Goal: Use online tool/utility: Utilize a website feature to perform a specific function

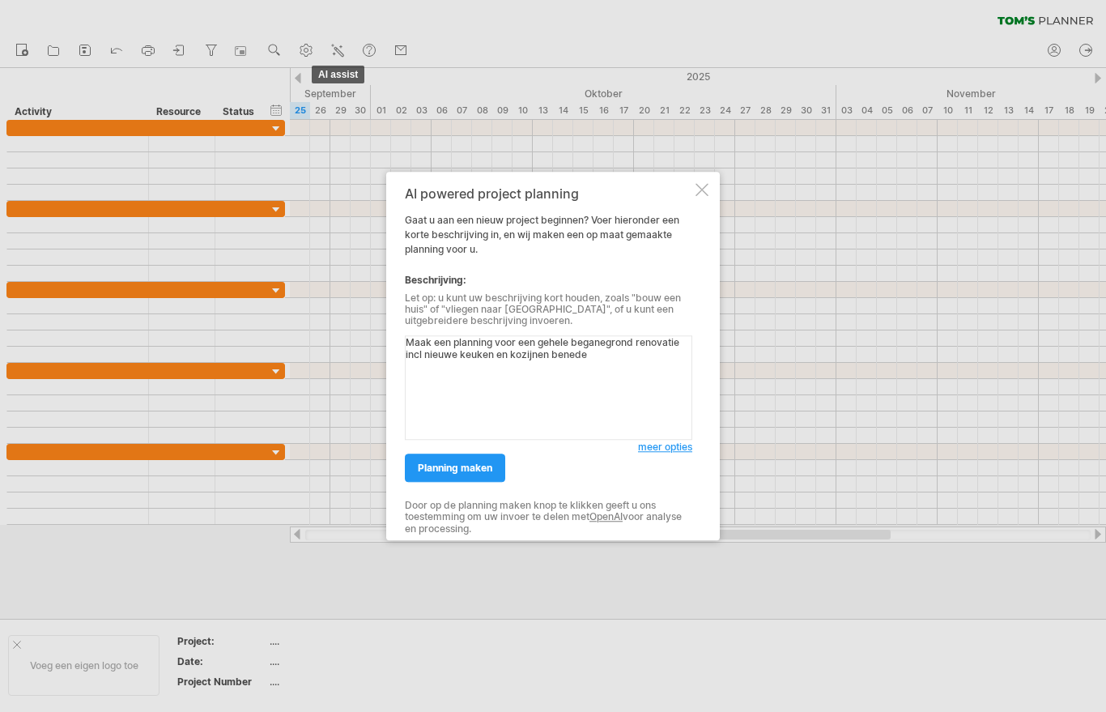
type textarea "Maak een planning voor een gehele beganegrond renovatie incl nieuwe keuken en k…"
click at [489, 474] on span "planning maken" at bounding box center [455, 467] width 74 height 12
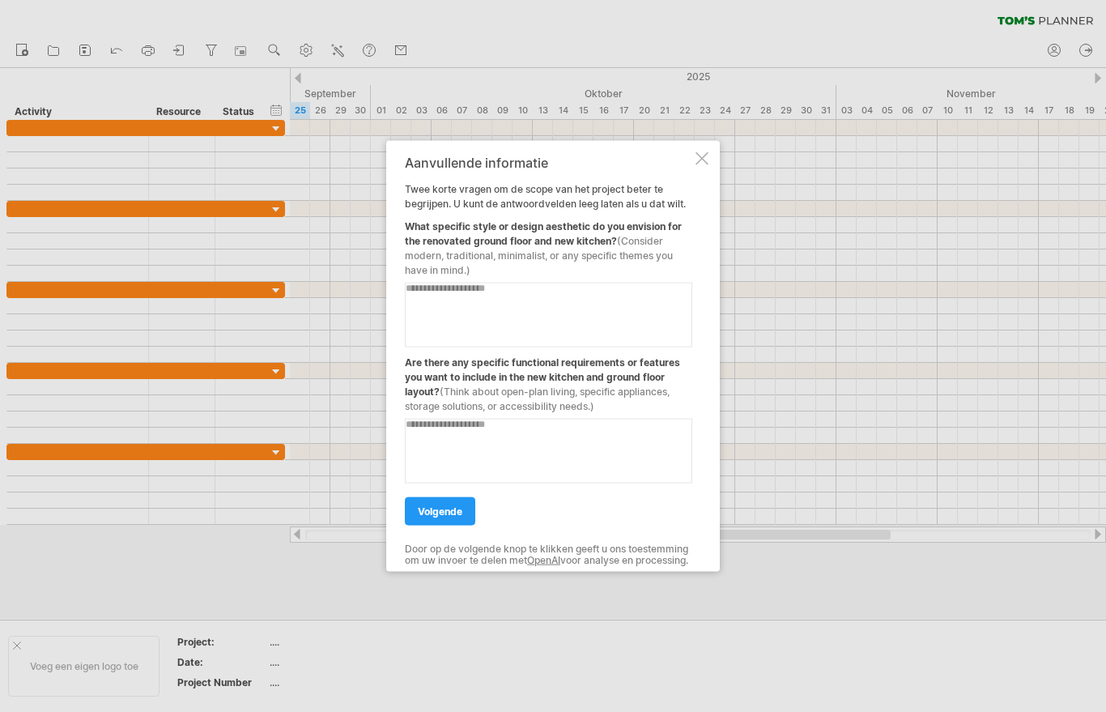
click at [435, 313] on textarea at bounding box center [548, 314] width 287 height 65
type textarea "******"
click at [500, 433] on textarea at bounding box center [548, 450] width 287 height 65
click at [644, 413] on div at bounding box center [548, 444] width 287 height 78
click at [593, 439] on textarea at bounding box center [548, 450] width 287 height 65
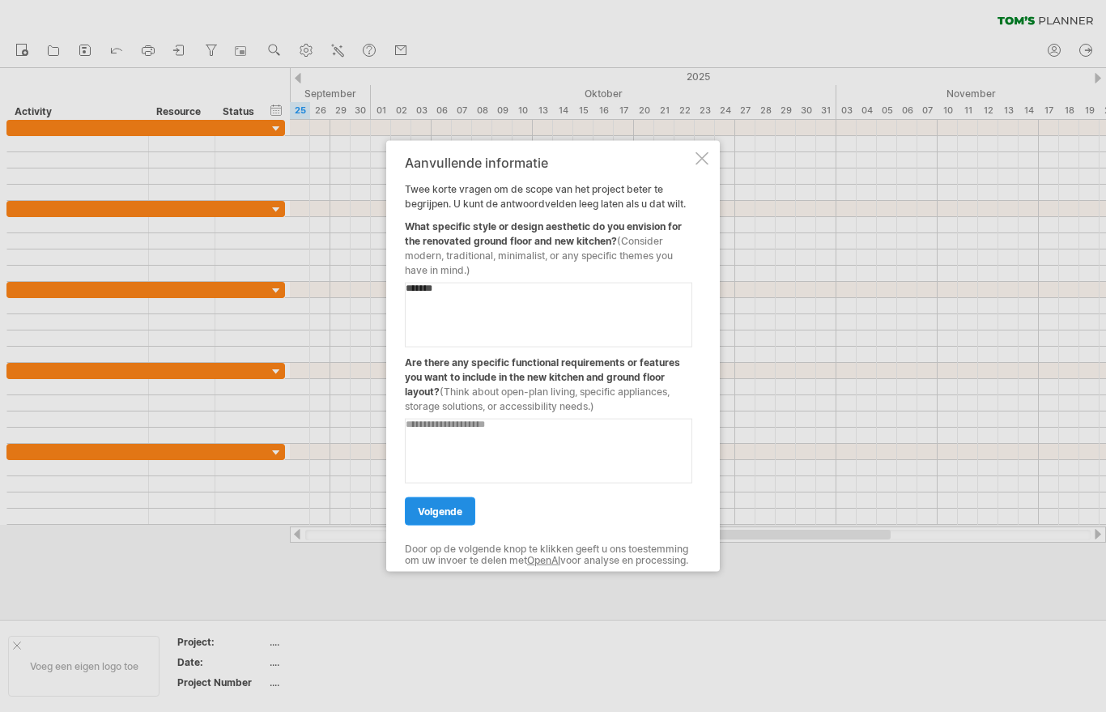
click at [464, 513] on link "volgende" at bounding box center [440, 510] width 70 height 28
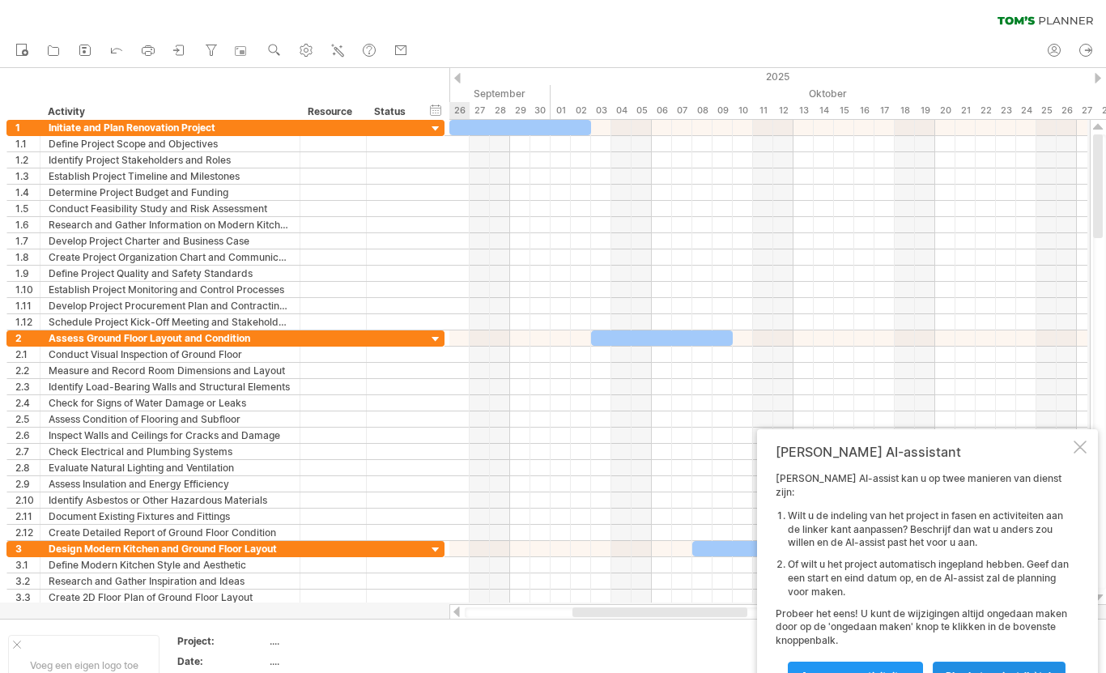
click at [1011, 679] on span "Plan het project (bèta)" at bounding box center [998, 675] width 107 height 12
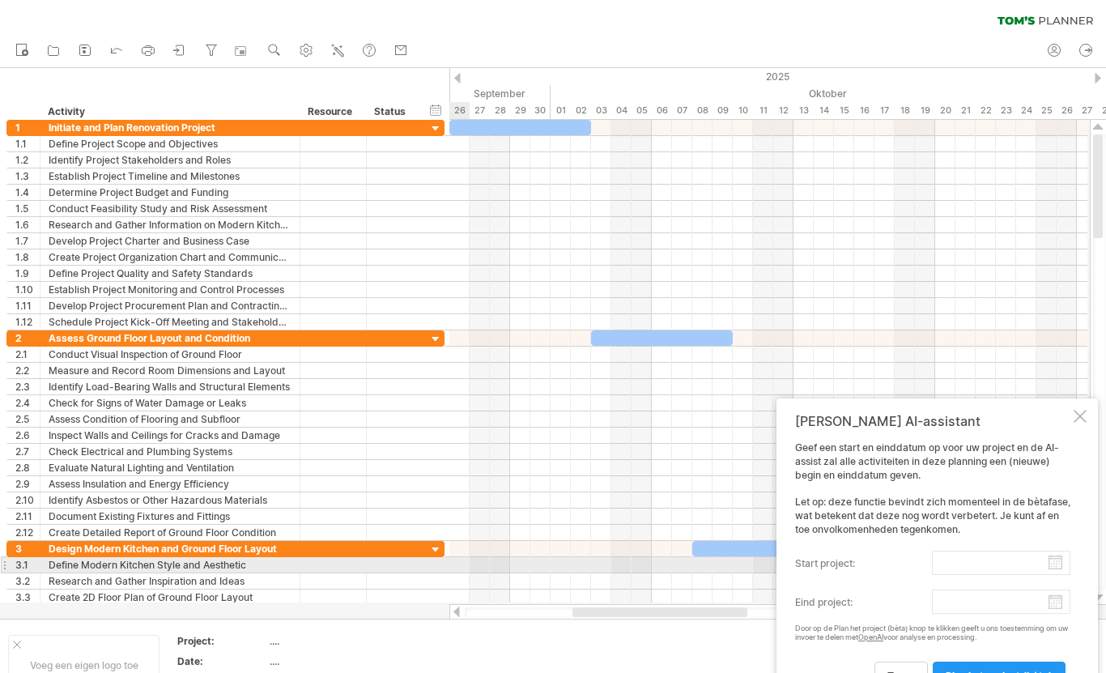
click at [1059, 567] on body "vooruitgang(100%) Probeert verbinding te maken met [DOMAIN_NAME] Opnieuw verbon…" at bounding box center [553, 357] width 1106 height 715
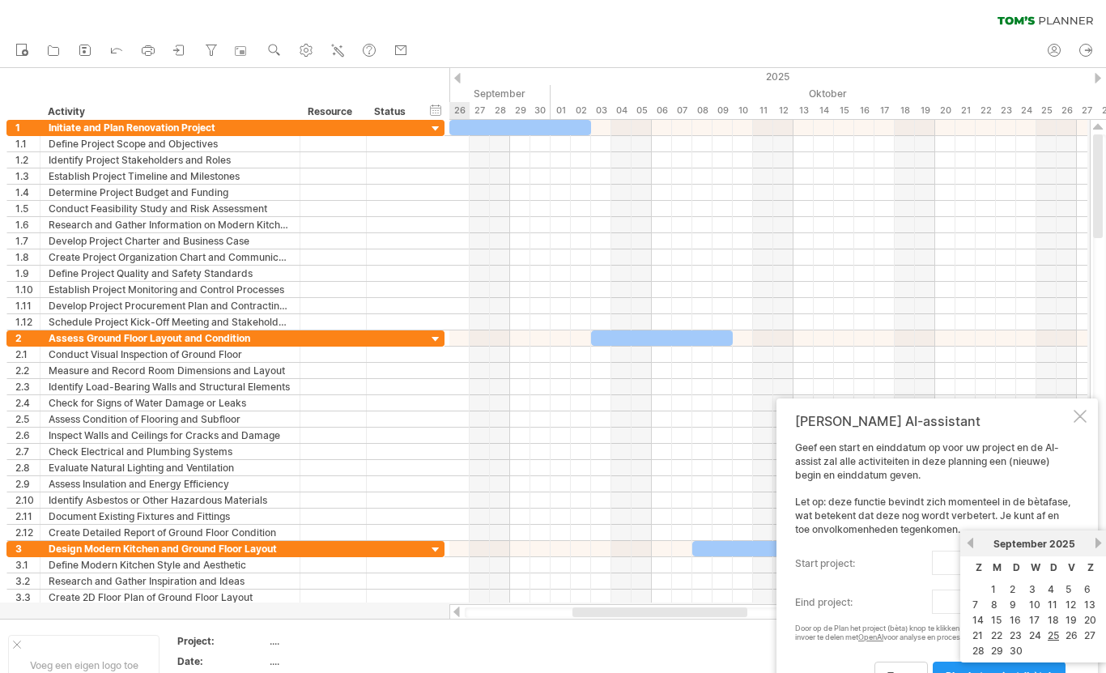
click at [1094, 545] on link "volgende" at bounding box center [1098, 543] width 12 height 12
click at [973, 603] on link "5" at bounding box center [975, 604] width 9 height 15
type input "********"
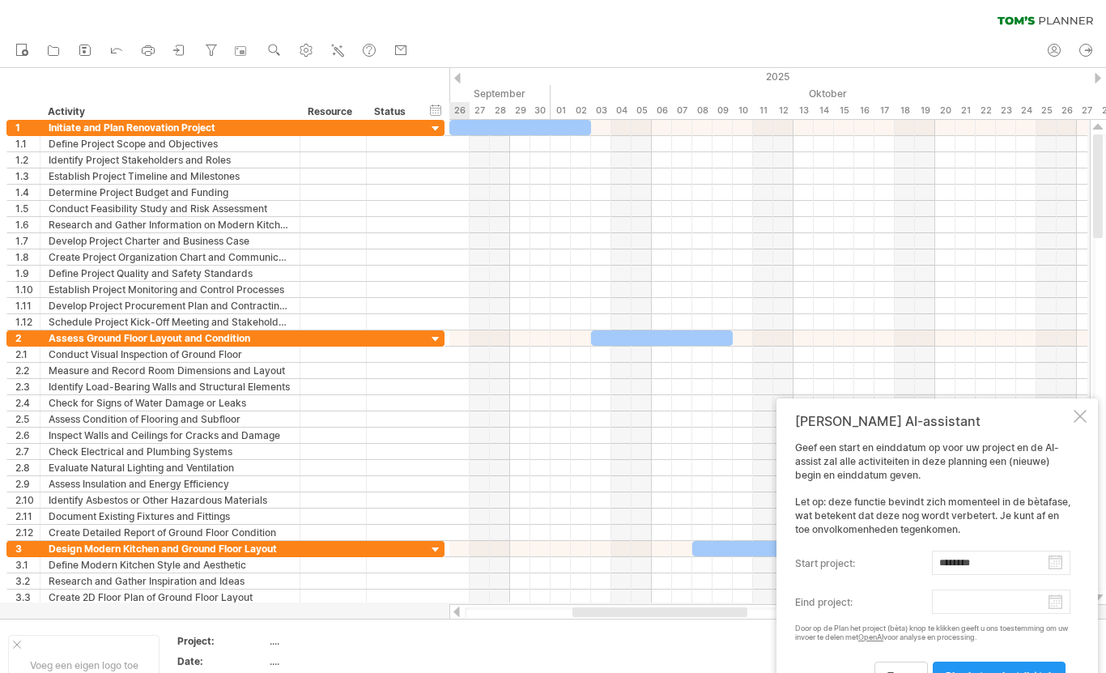
click at [1060, 597] on body "vooruitgang(100%) Probeert verbinding te maken met [DOMAIN_NAME] Opnieuw verbon…" at bounding box center [553, 357] width 1106 height 715
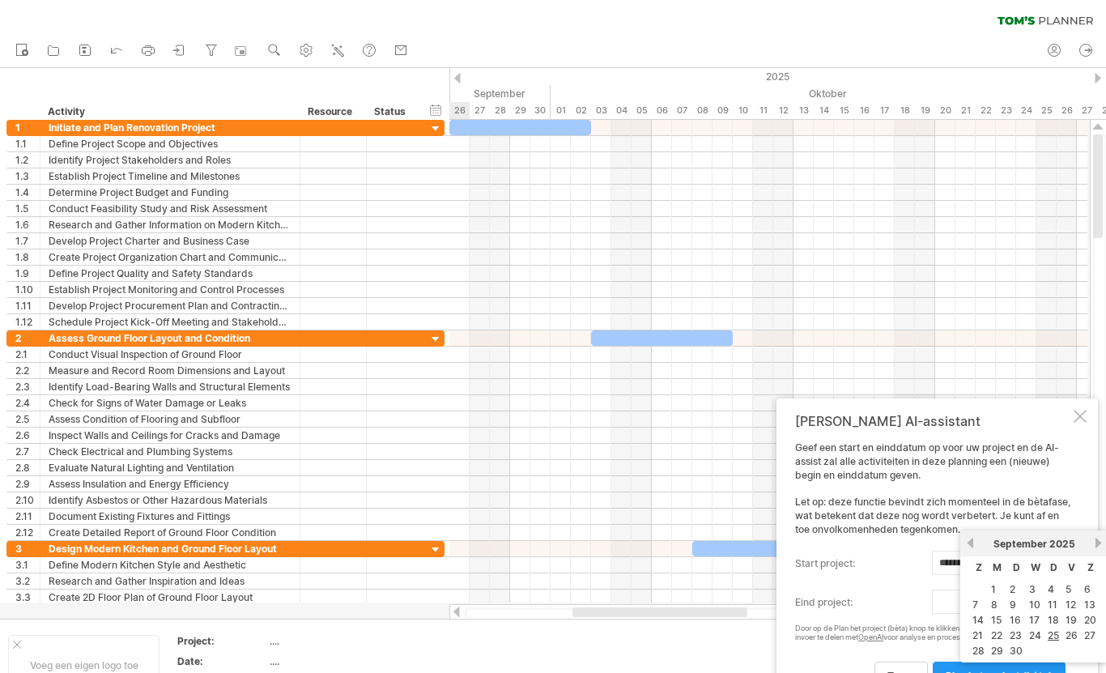
click at [1085, 543] on div "[DATE]" at bounding box center [1033, 544] width 117 height 12
click at [1086, 544] on div "[DATE]" at bounding box center [1033, 544] width 117 height 12
click at [1096, 546] on link "volgende" at bounding box center [1098, 543] width 12 height 12
click at [1087, 542] on div "[DATE]" at bounding box center [1033, 544] width 117 height 12
click at [1084, 544] on div "[DATE]" at bounding box center [1033, 544] width 117 height 12
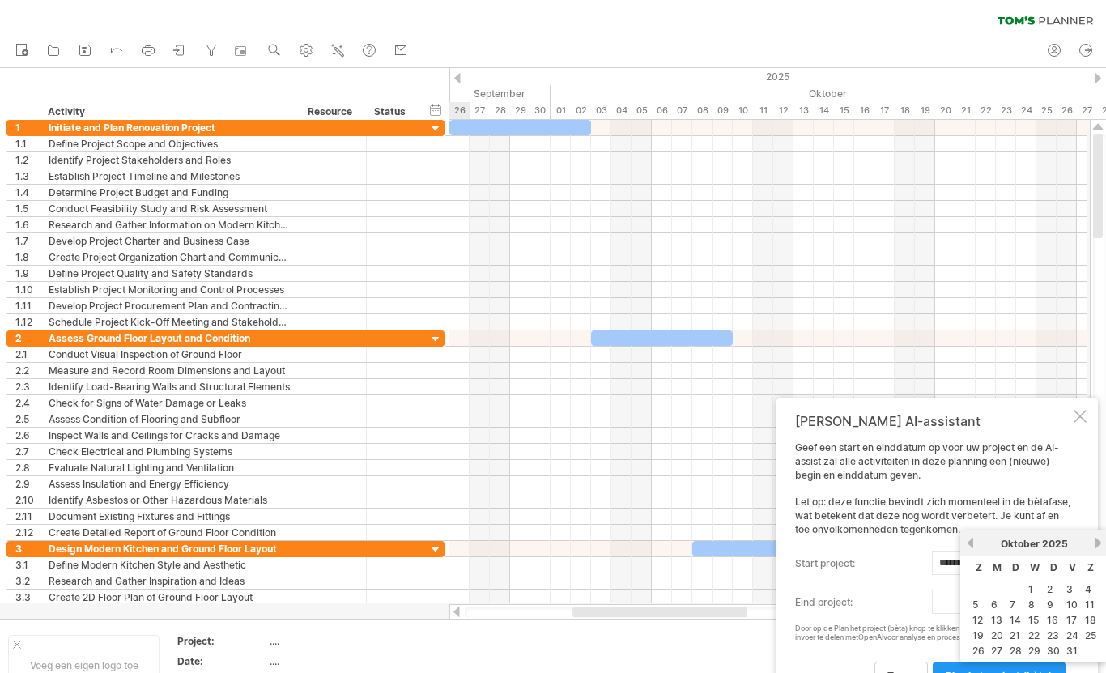
click at [1084, 543] on div "[DATE]" at bounding box center [1033, 544] width 117 height 12
click at [1098, 546] on link "volgende" at bounding box center [1098, 543] width 12 height 12
click at [1097, 545] on link "volgende" at bounding box center [1098, 543] width 12 height 12
click at [1053, 634] on link "25" at bounding box center [1053, 634] width 15 height 15
type input "********"
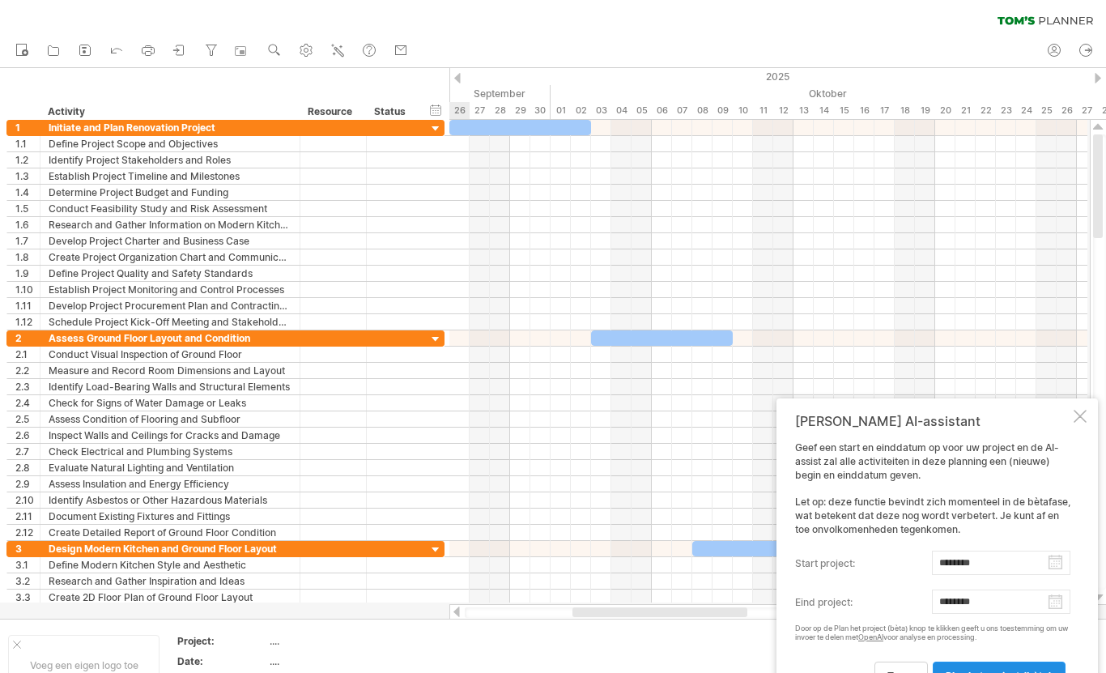
click at [1008, 679] on span "Plan het project (bèta)" at bounding box center [998, 675] width 107 height 12
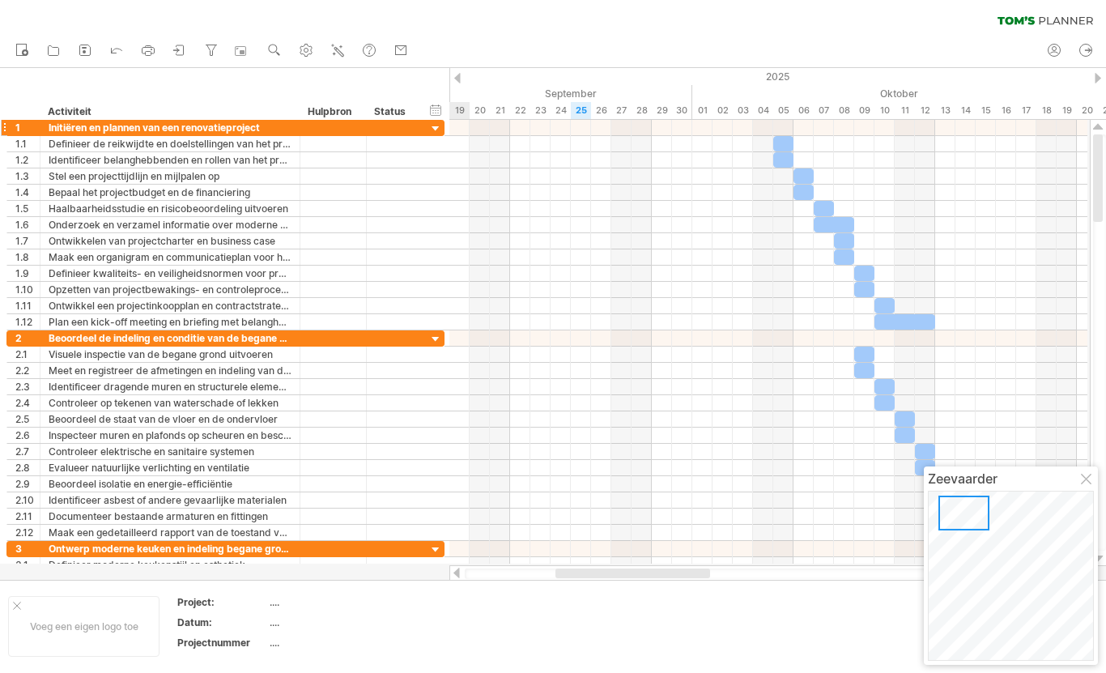
click at [433, 127] on div at bounding box center [435, 128] width 15 height 15
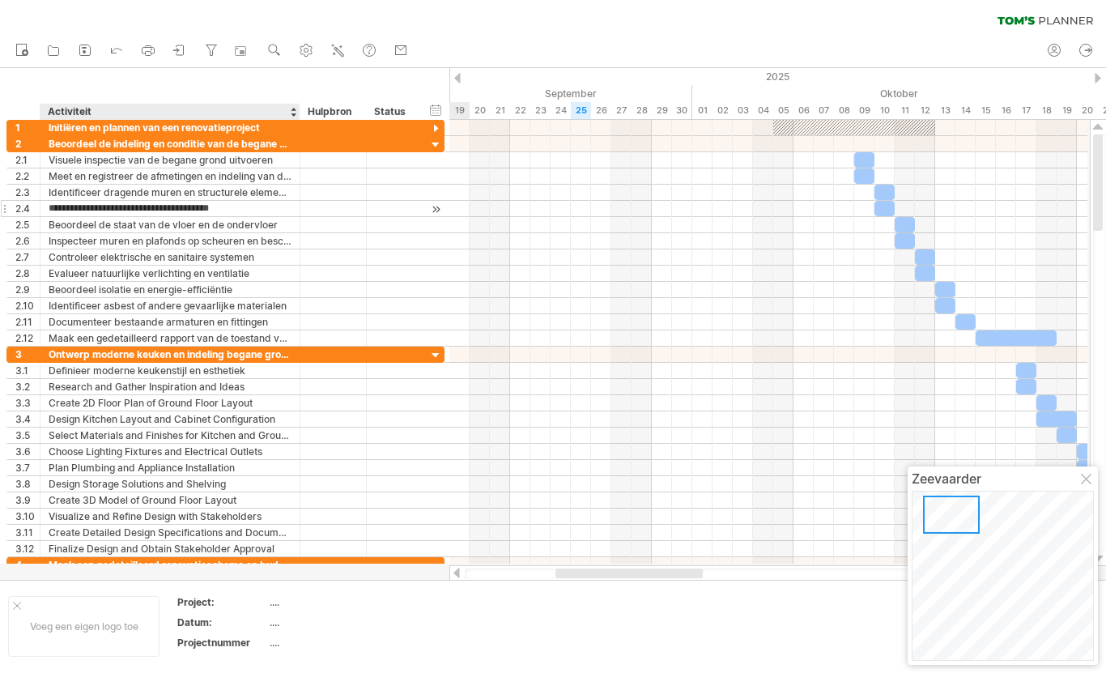
click at [67, 208] on input "**********" at bounding box center [170, 208] width 243 height 15
